Goal: Task Accomplishment & Management: Manage account settings

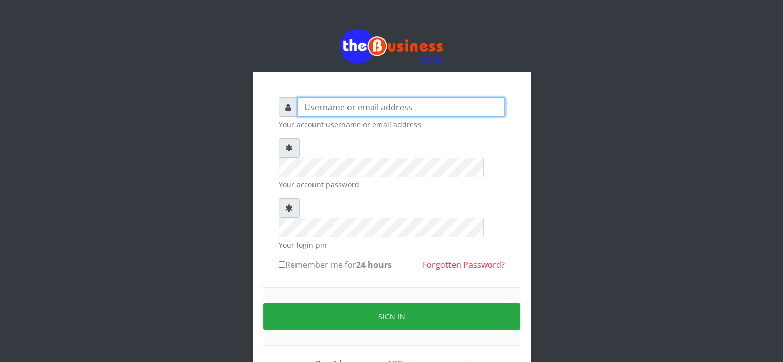
click at [324, 109] on input "text" at bounding box center [400, 107] width 207 height 20
type input "Saremater"
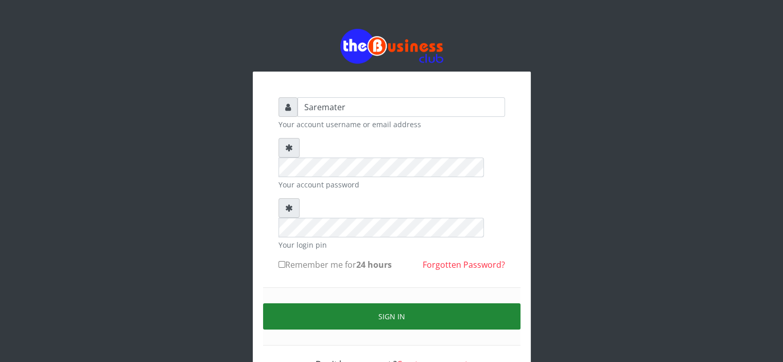
click at [391, 303] on button "Sign in" at bounding box center [391, 316] width 257 height 26
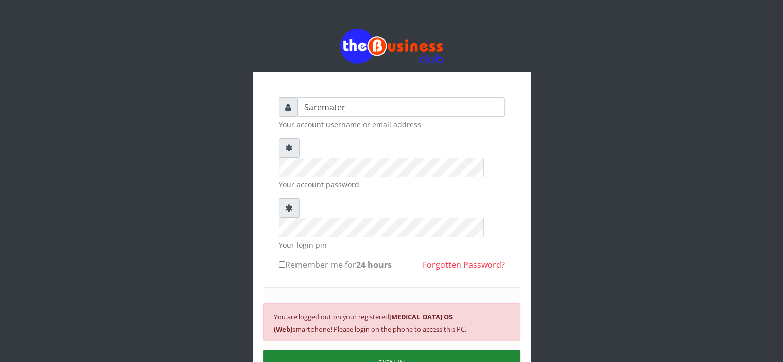
click at [370, 349] on button "SIGN IN" at bounding box center [391, 362] width 257 height 26
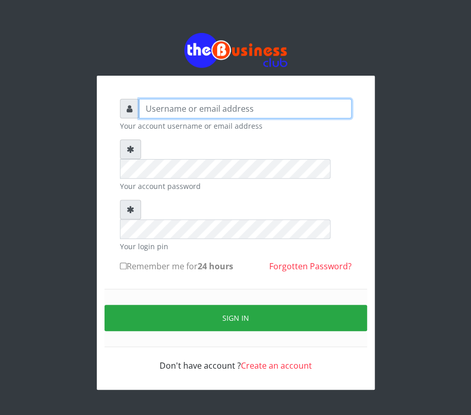
click at [147, 105] on input "text" at bounding box center [245, 109] width 212 height 20
type input "Saremater"
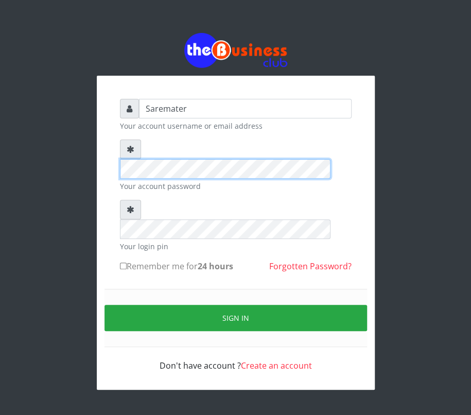
click at [80, 163] on div "Saremater Your account username or email address Your account password Your log…" at bounding box center [235, 211] width 370 height 422
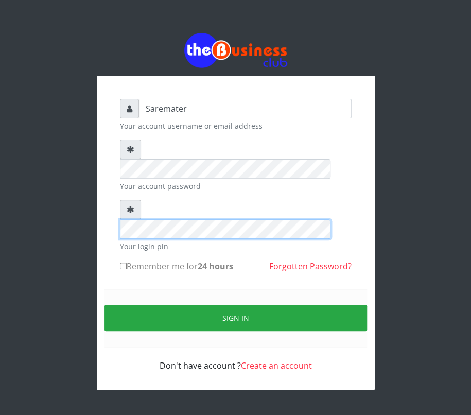
click at [121, 200] on div at bounding box center [236, 219] width 232 height 39
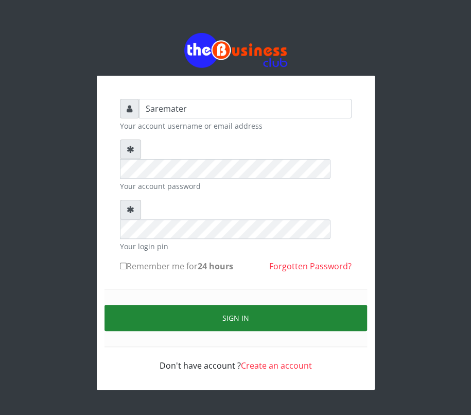
click at [218, 305] on button "Sign in" at bounding box center [235, 318] width 262 height 26
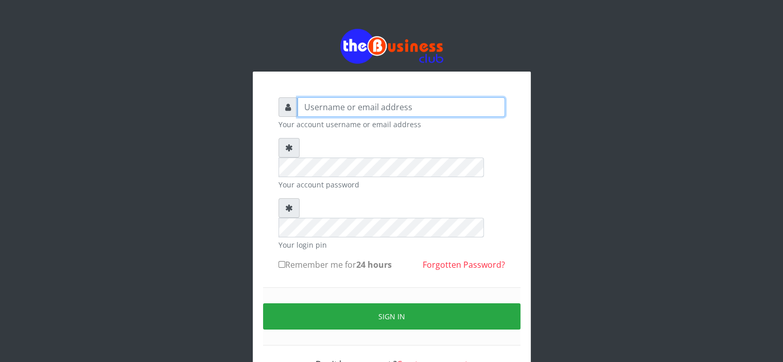
click at [310, 109] on input "text" at bounding box center [400, 107] width 207 height 20
type input "Saremater"
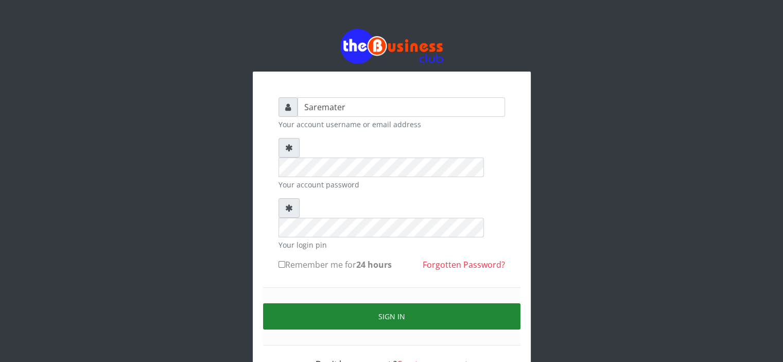
click at [408, 303] on button "Sign in" at bounding box center [391, 316] width 257 height 26
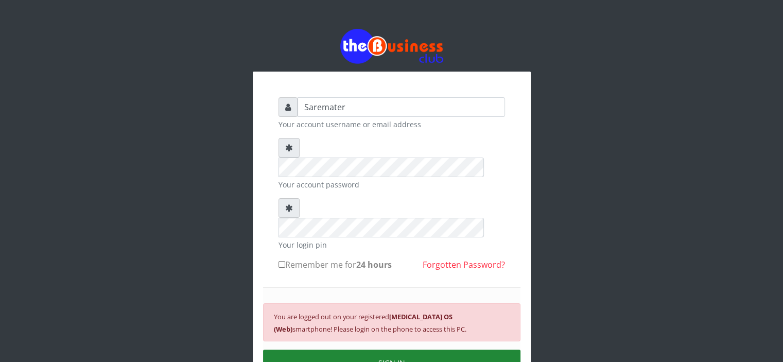
click at [428, 349] on button "SIGN IN" at bounding box center [391, 362] width 257 height 26
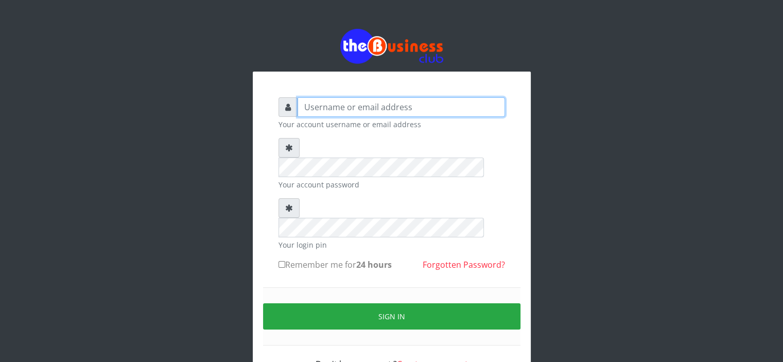
click at [307, 104] on input "text" at bounding box center [400, 107] width 207 height 20
type input "Saremater"
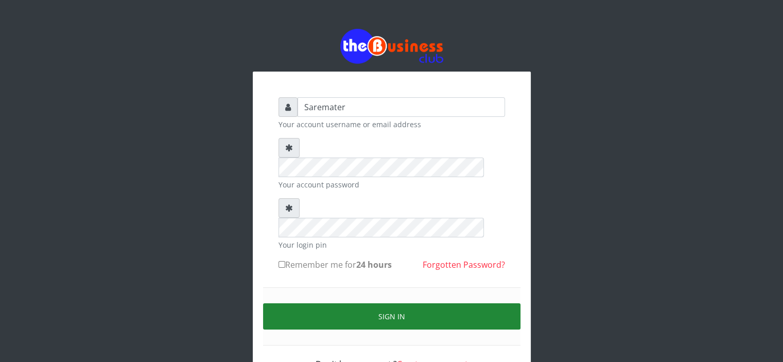
click at [413, 303] on button "Sign in" at bounding box center [391, 316] width 257 height 26
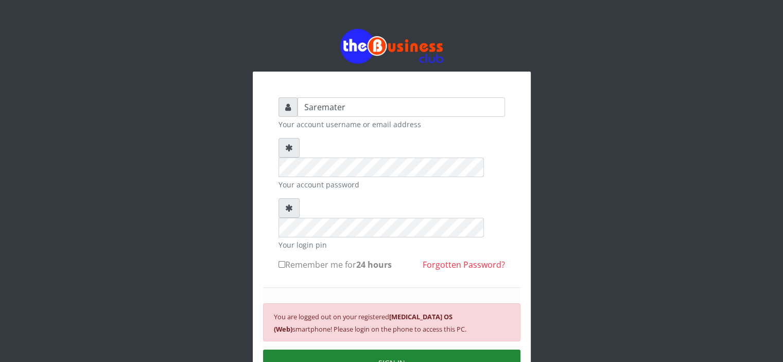
click at [410, 349] on button "SIGN IN" at bounding box center [391, 362] width 257 height 26
